Goal: Navigation & Orientation: Find specific page/section

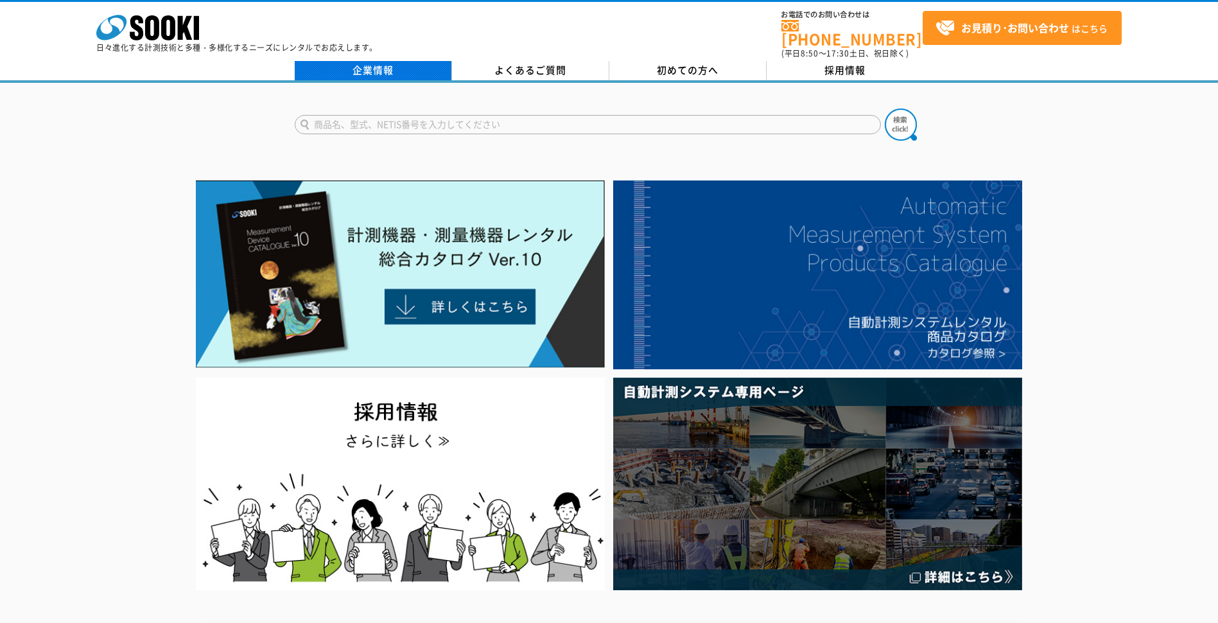
click at [402, 69] on link "企業情報" at bounding box center [373, 70] width 157 height 19
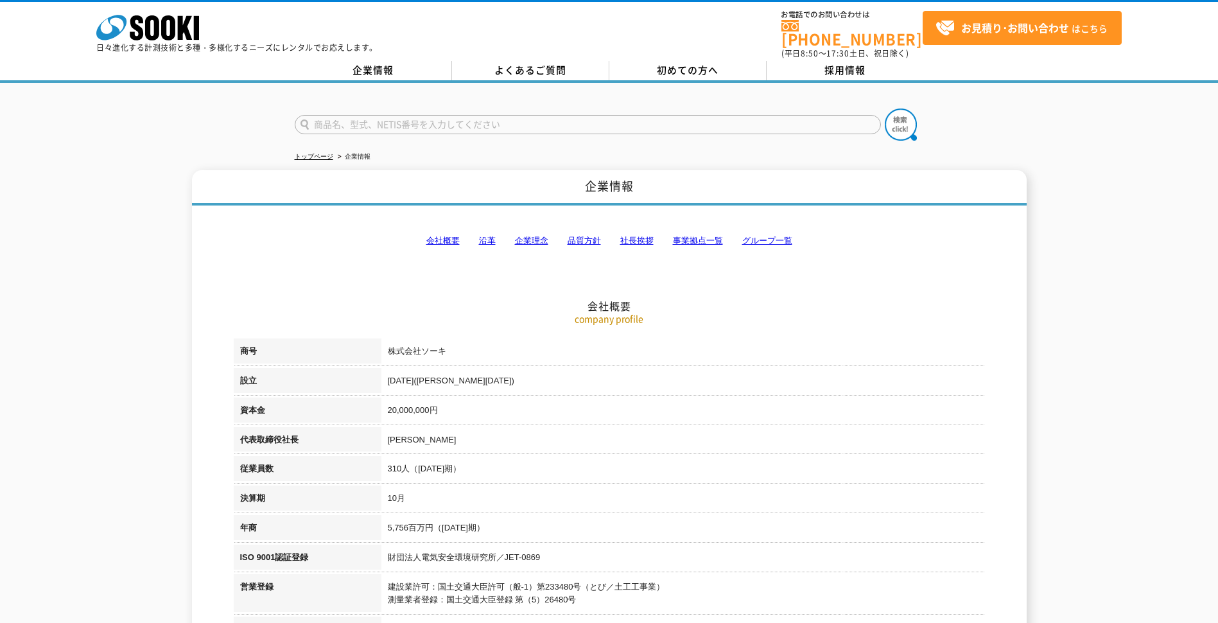
click at [694, 236] on link "事業拠点一覧" at bounding box center [698, 241] width 50 height 10
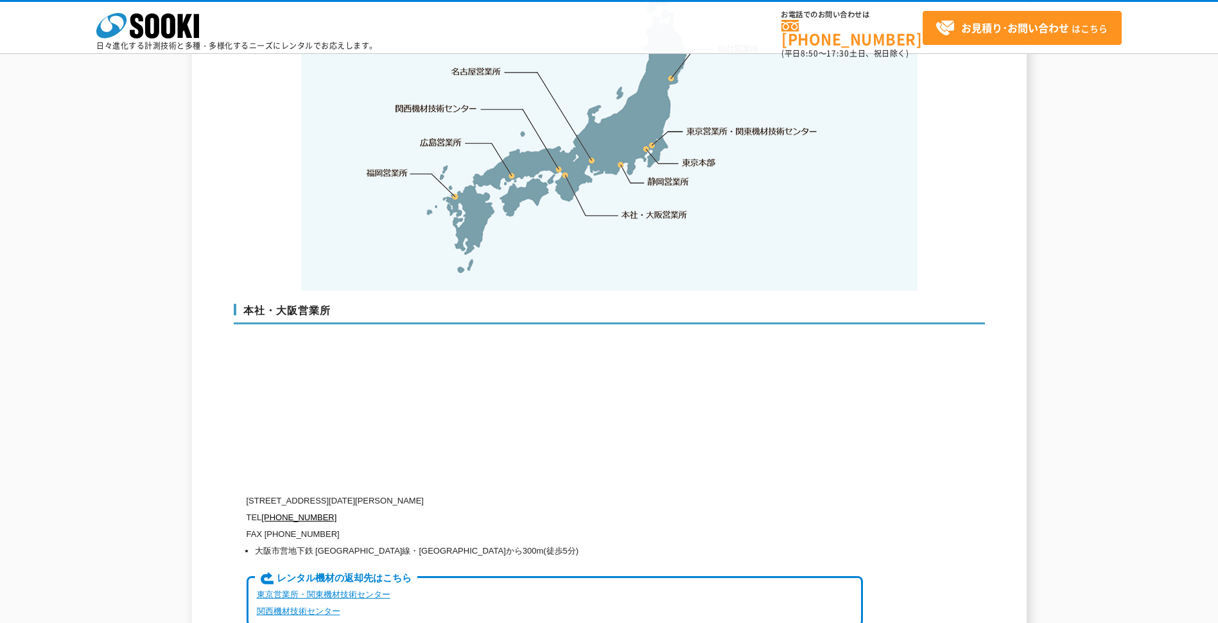
scroll to position [2129, 0]
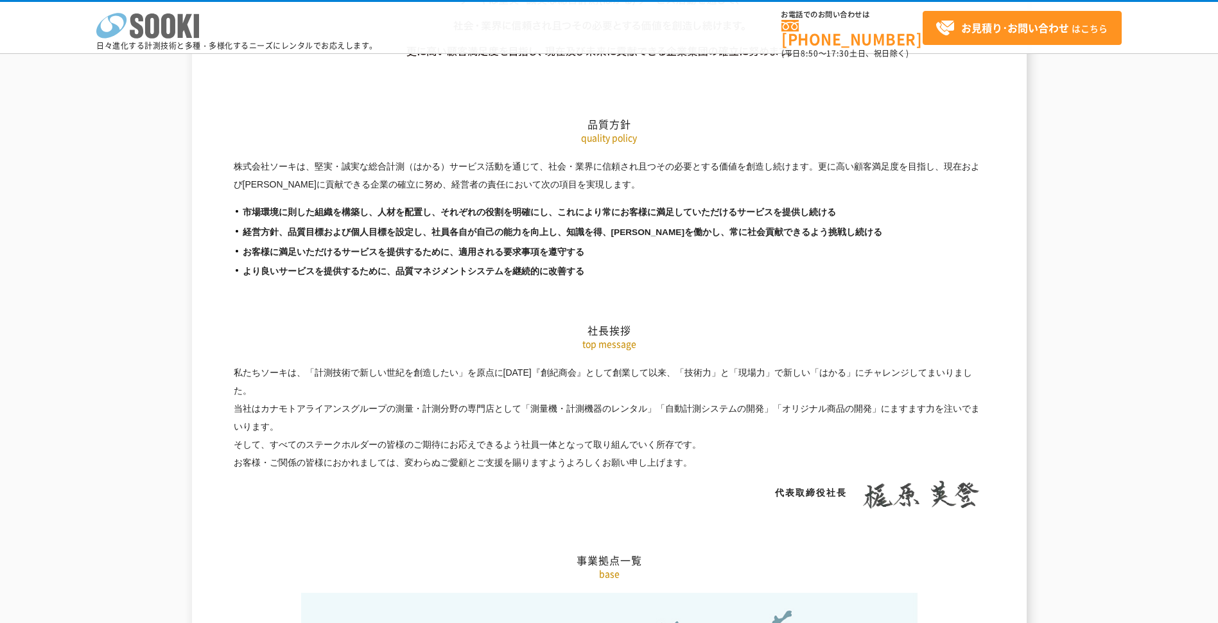
click at [177, 31] on icon "株式会社 ソーキ" at bounding box center [147, 26] width 103 height 26
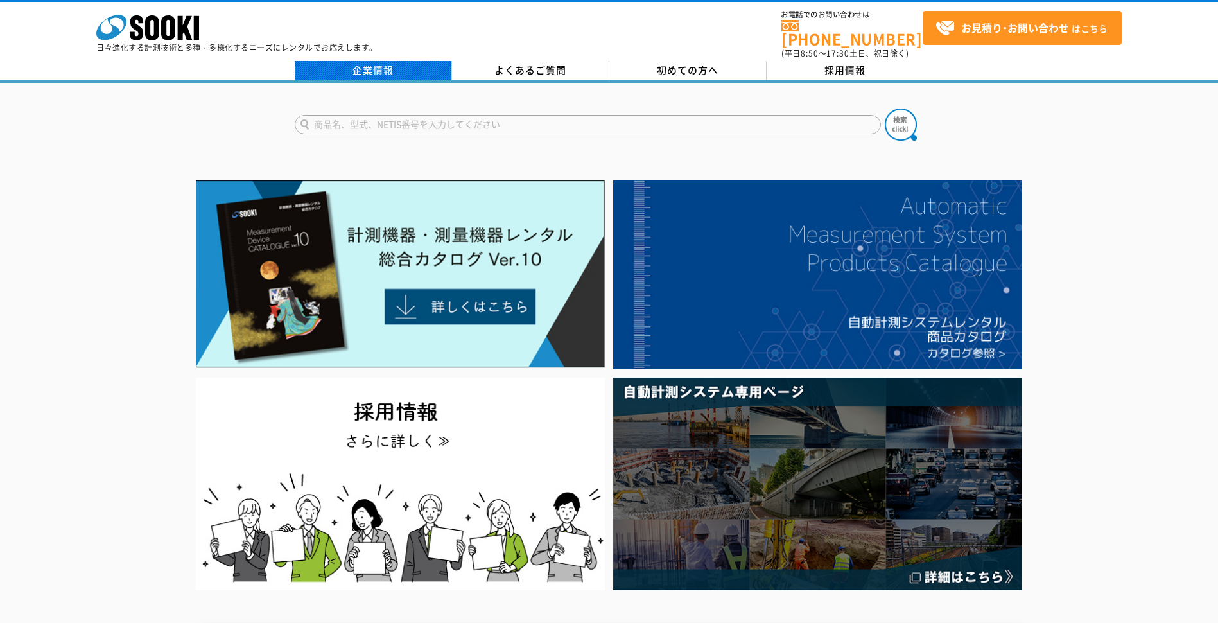
click at [408, 64] on link "企業情報" at bounding box center [373, 70] width 157 height 19
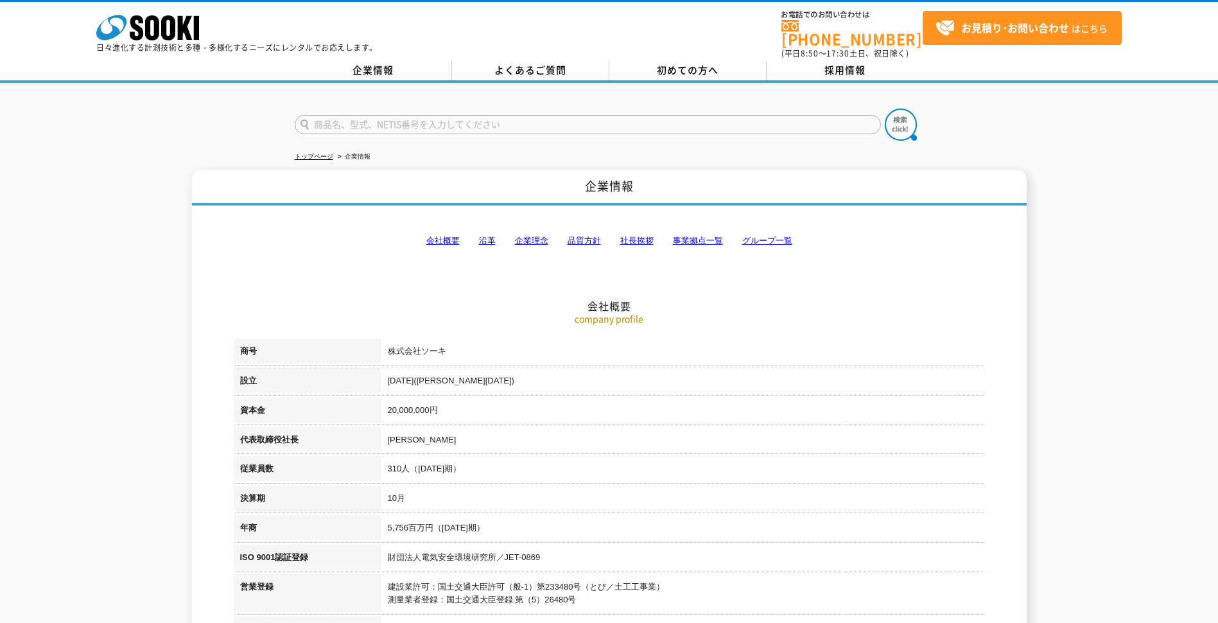
click at [686, 236] on link "事業拠点一覧" at bounding box center [698, 241] width 50 height 10
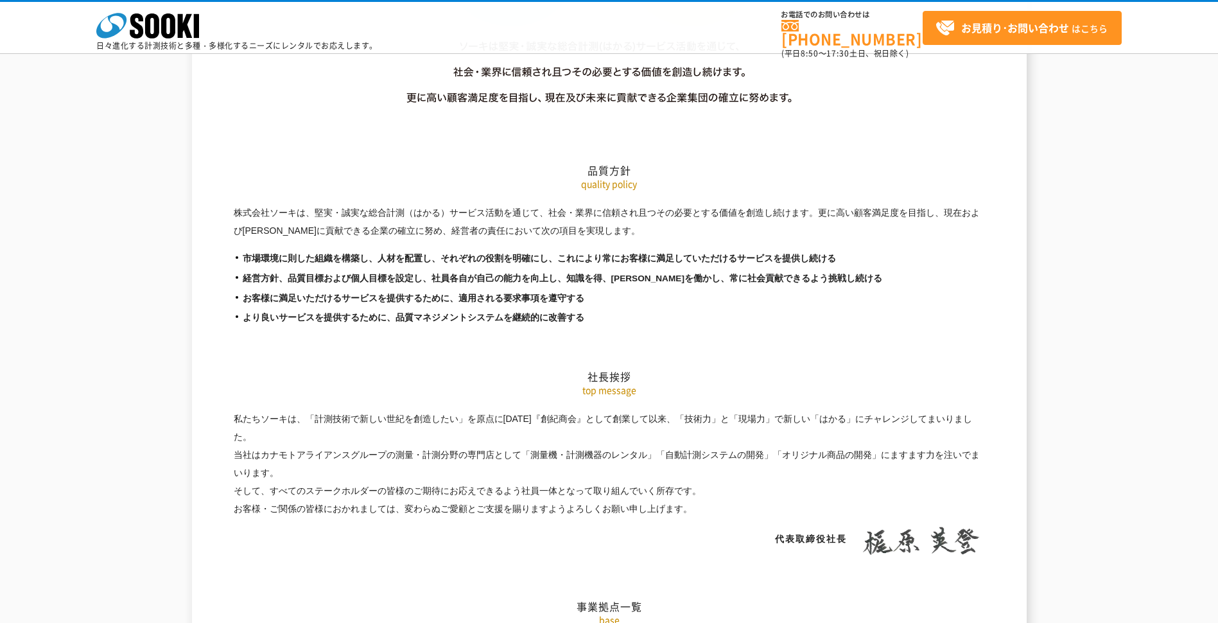
scroll to position [1872, 0]
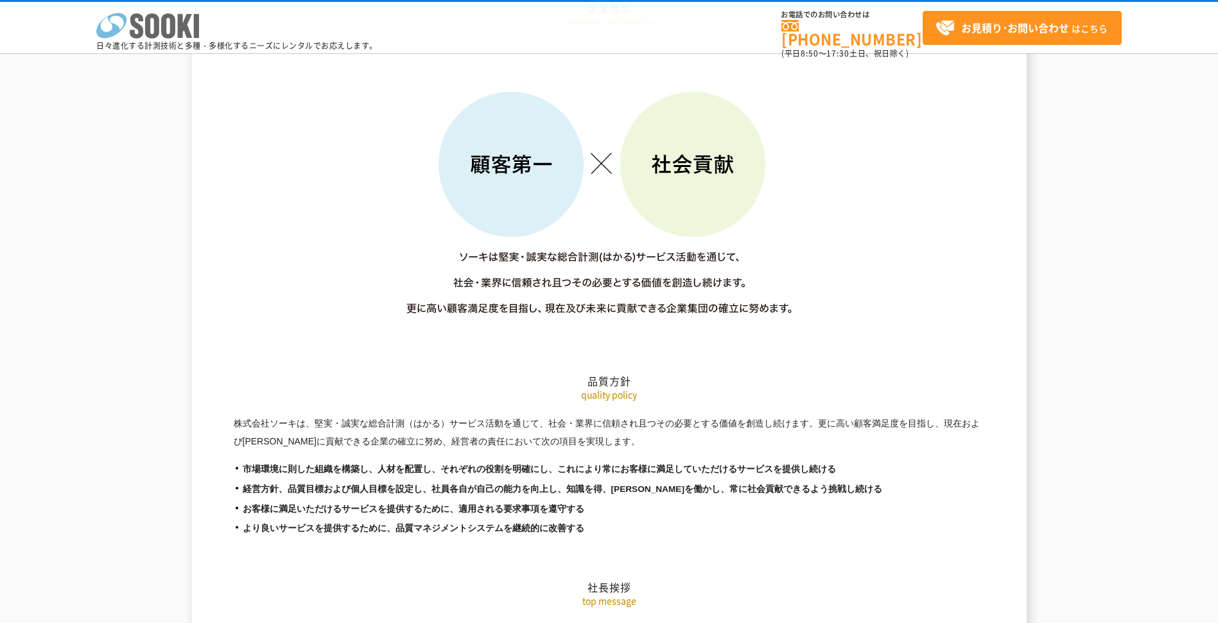
click at [150, 37] on icon at bounding box center [152, 25] width 14 height 25
